Goal: Task Accomplishment & Management: Complete application form

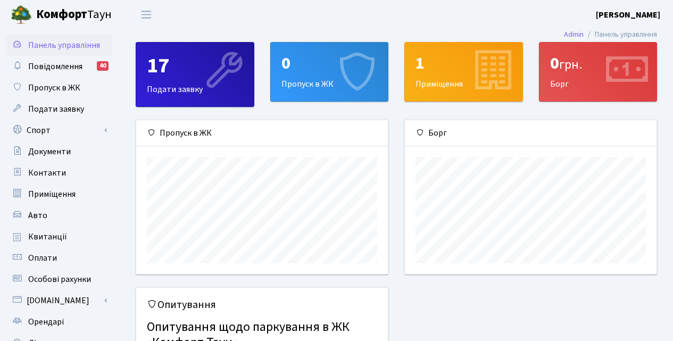
scroll to position [154, 252]
click at [289, 79] on div "0 Пропуск в ЖК" at bounding box center [330, 72] width 118 height 58
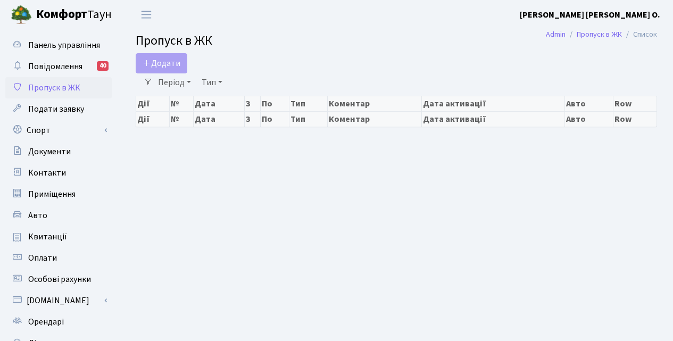
select select "25"
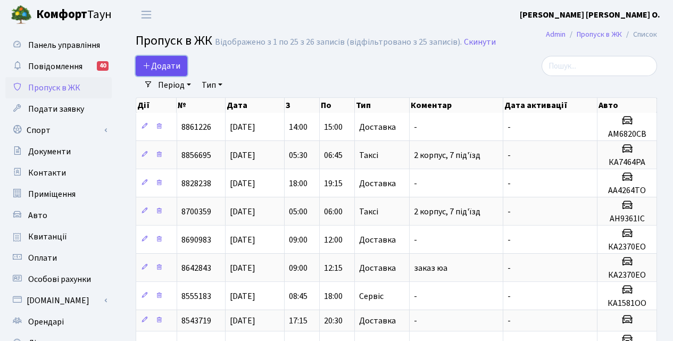
click at [157, 65] on span "Додати" at bounding box center [162, 66] width 38 height 12
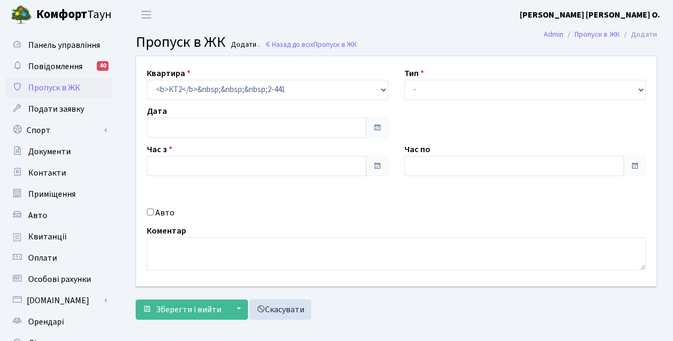
type input "25.08.2025"
type input "13:45"
type input "15:00"
click at [149, 213] on input "Авто" at bounding box center [150, 211] width 7 height 7
checkbox input "true"
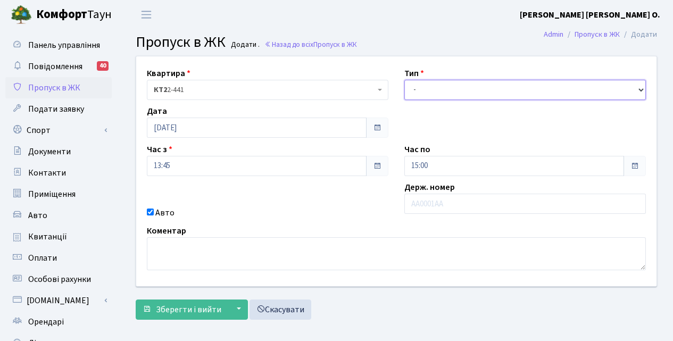
click at [420, 93] on select "- Доставка Таксі Гості Сервіс" at bounding box center [524, 90] width 241 height 20
select select "1"
click at [404, 80] on select "- Доставка Таксі Гості Сервіс" at bounding box center [524, 90] width 241 height 20
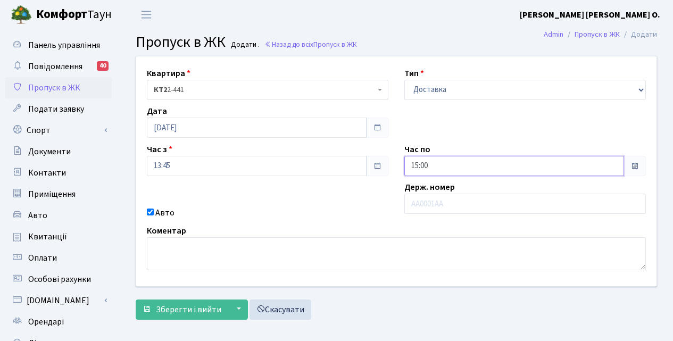
click at [600, 167] on input "15:00" at bounding box center [514, 166] width 220 height 20
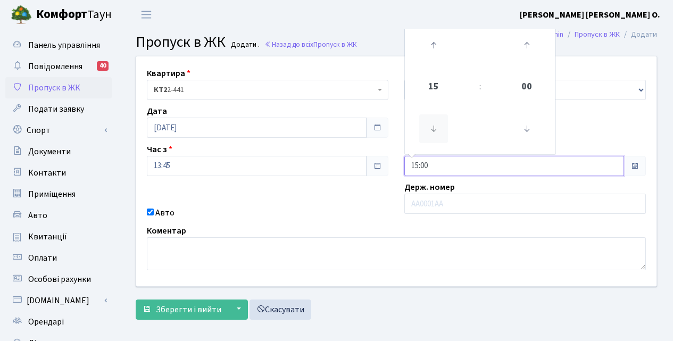
click at [433, 128] on icon at bounding box center [433, 128] width 29 height 29
click at [431, 48] on icon at bounding box center [433, 45] width 29 height 29
type input "17:00"
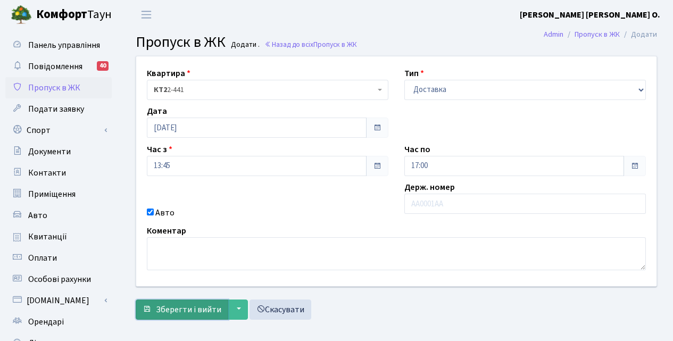
click at [182, 312] on span "Зберегти і вийти" at bounding box center [188, 310] width 65 height 12
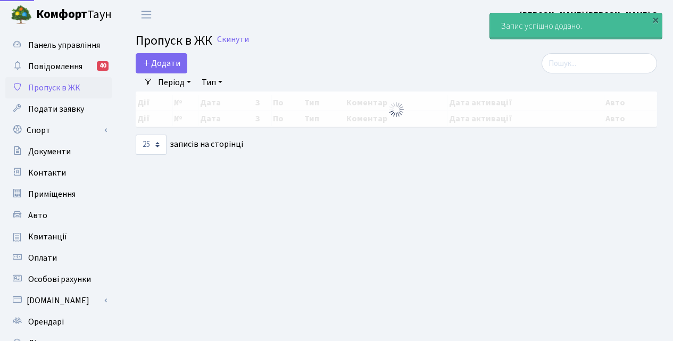
select select "25"
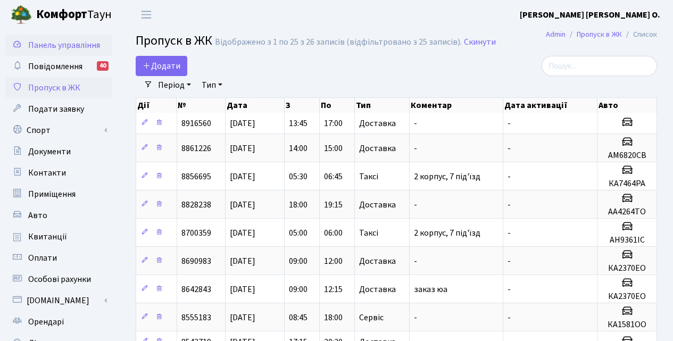
click at [67, 42] on span "Панель управління" at bounding box center [64, 45] width 72 height 12
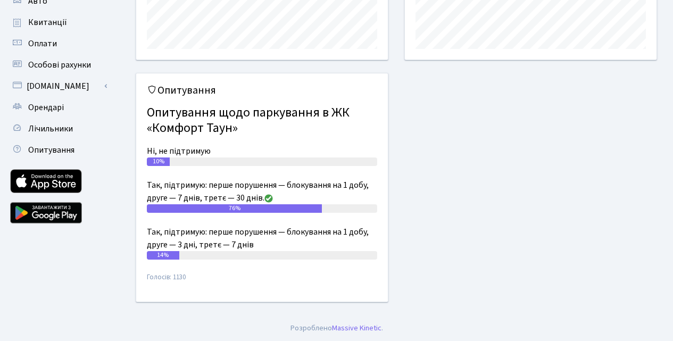
scroll to position [215, 0]
click at [63, 151] on span "Опитування" at bounding box center [51, 150] width 46 height 12
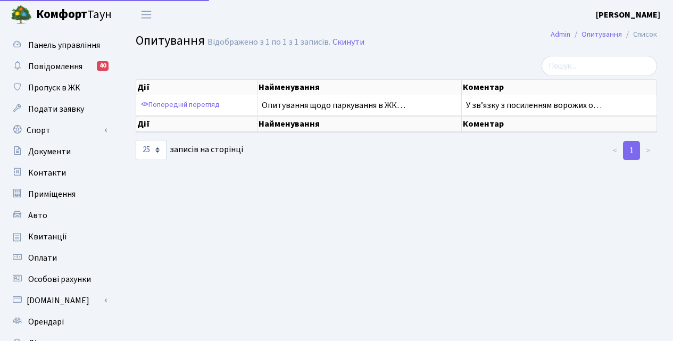
select select "25"
